Goal: Find specific page/section

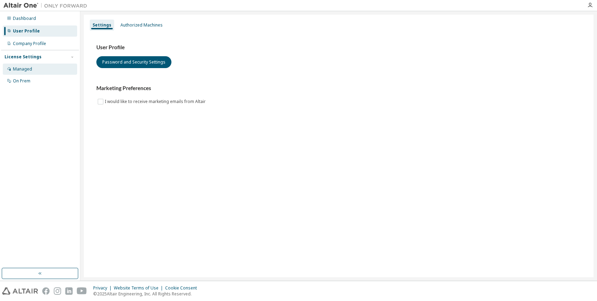
click at [56, 73] on div "Managed" at bounding box center [40, 69] width 74 height 11
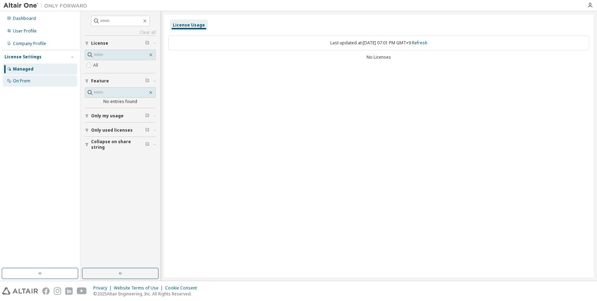
click at [46, 83] on div "On Prem" at bounding box center [40, 80] width 74 height 11
